Goal: Transaction & Acquisition: Purchase product/service

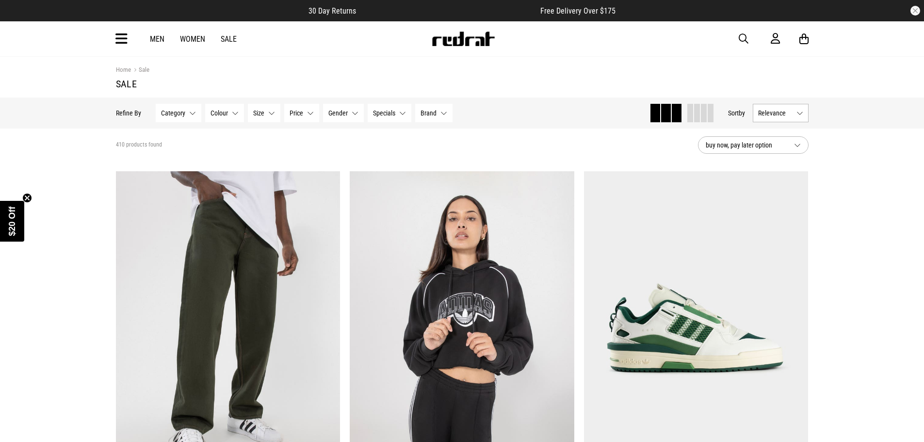
click at [192, 112] on button "Category None selected" at bounding box center [179, 113] width 46 height 18
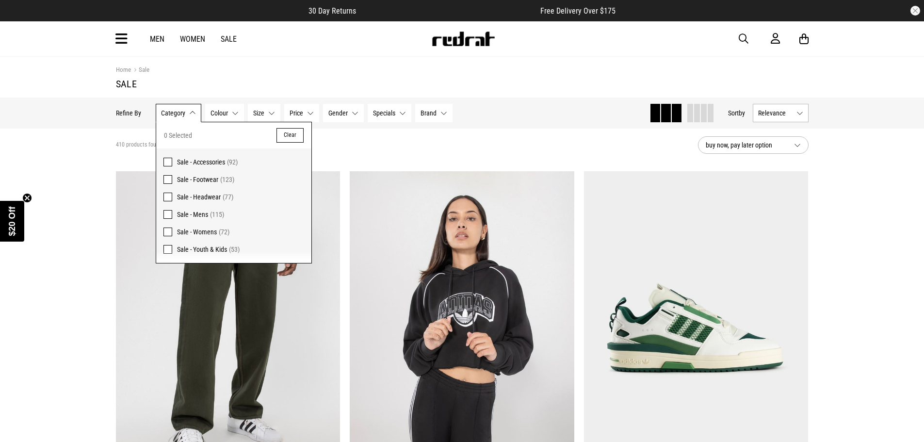
click at [165, 177] on span at bounding box center [167, 179] width 9 height 9
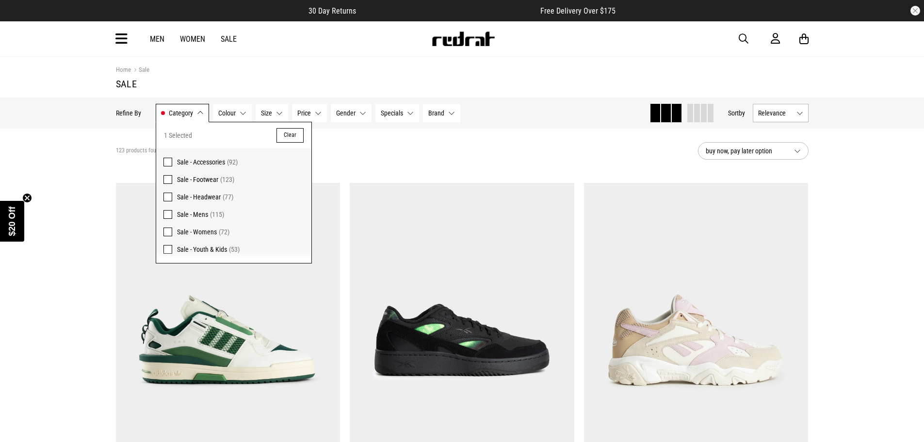
click at [247, 79] on h1 "Sale" at bounding box center [462, 84] width 693 height 12
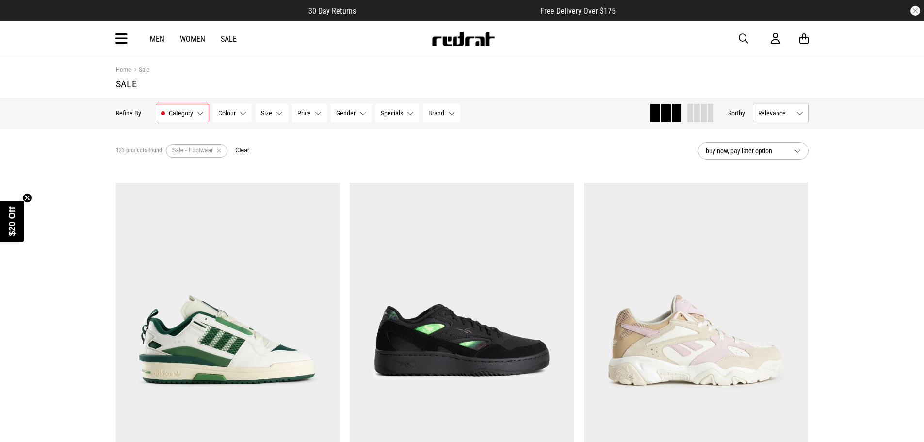
scroll to position [550, 0]
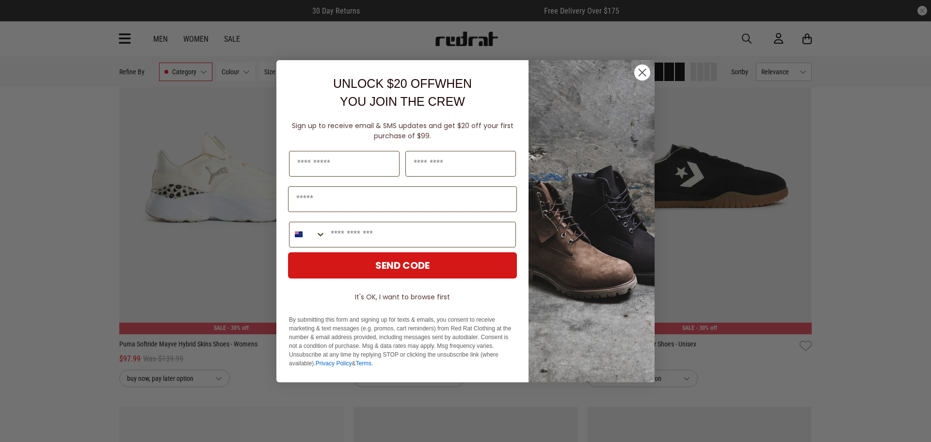
click at [641, 73] on circle "Close dialog" at bounding box center [643, 72] width 16 height 16
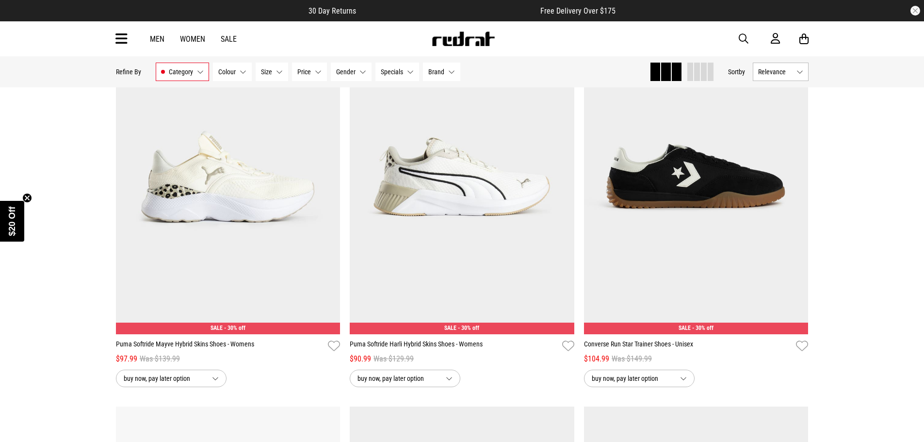
click at [278, 70] on button "Size None selected" at bounding box center [272, 72] width 33 height 18
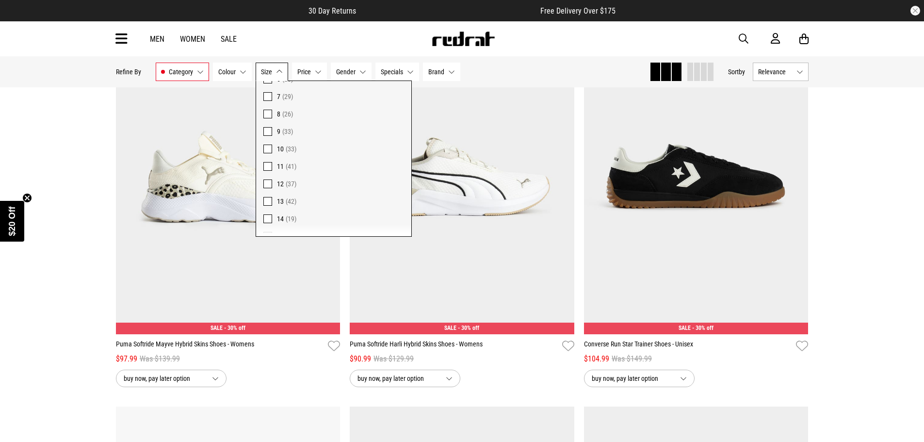
scroll to position [136, 0]
click at [265, 175] on span at bounding box center [267, 176] width 9 height 9
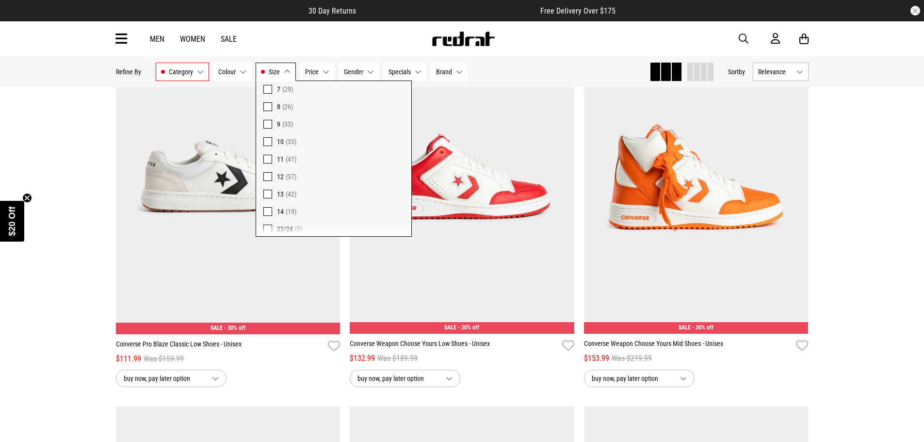
click at [315, 38] on div "Men Women Sale Sign in New Back Footwear Back Mens Back Womens Back Youth & Kid…" at bounding box center [462, 38] width 708 height 35
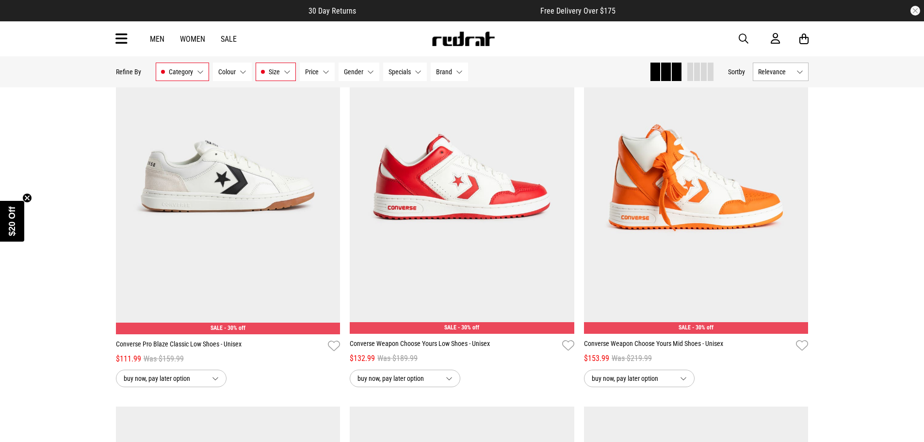
click at [368, 72] on button "Gender None selected" at bounding box center [359, 72] width 41 height 18
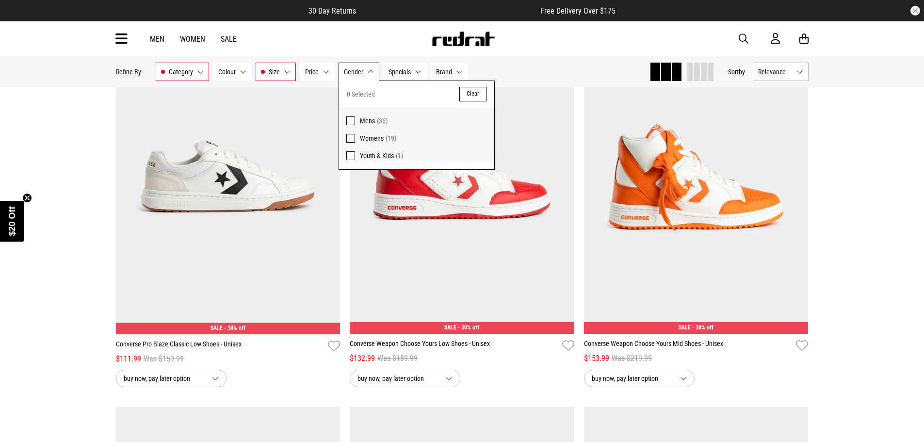
click at [348, 120] on span at bounding box center [350, 120] width 9 height 9
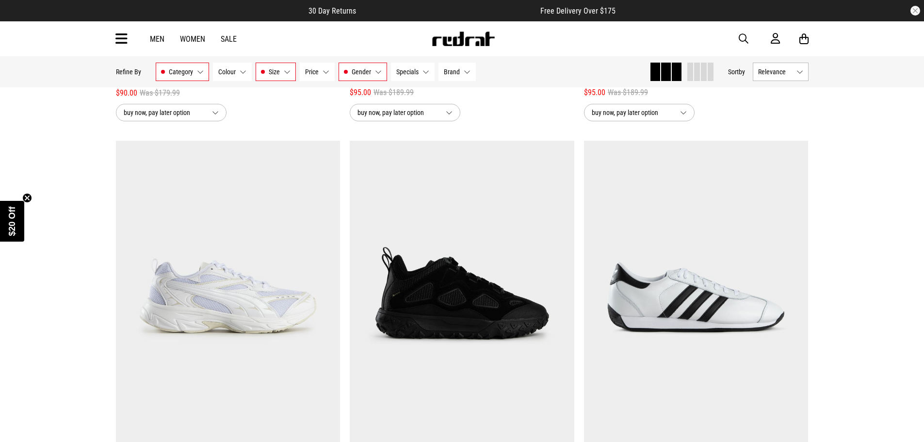
scroll to position [3024, 0]
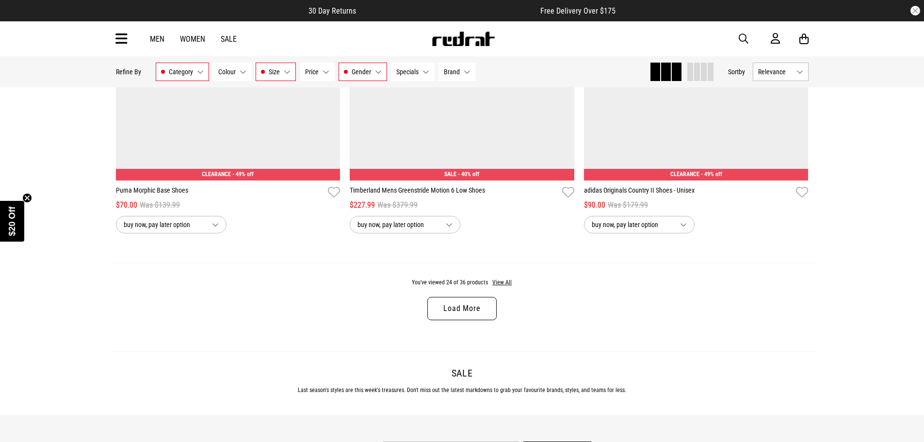
click at [455, 315] on link "Load More" at bounding box center [461, 308] width 69 height 23
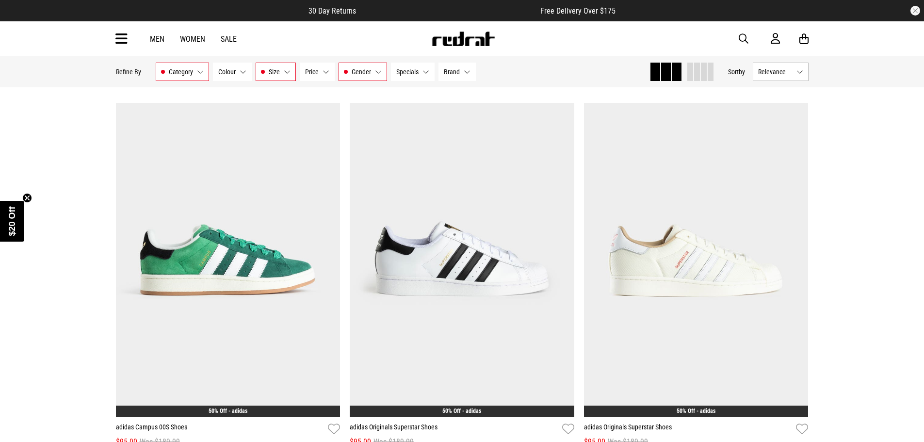
scroll to position [4036, 0]
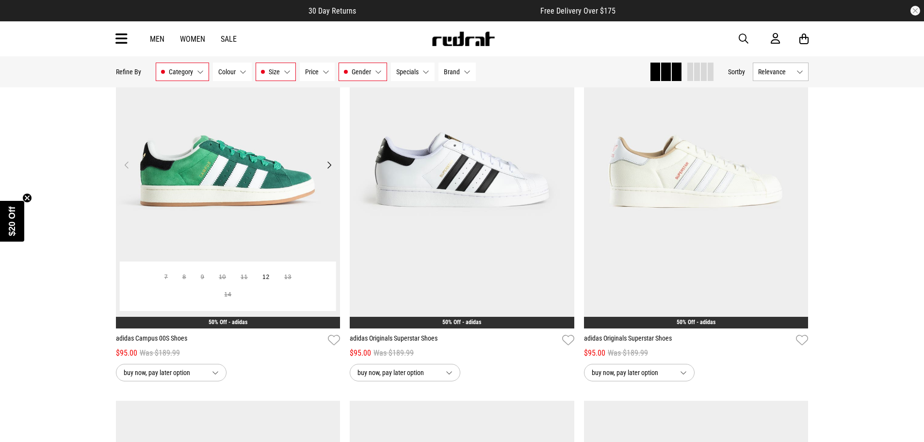
click at [205, 182] on img at bounding box center [228, 171] width 225 height 314
